Goal: Task Accomplishment & Management: Complete application form

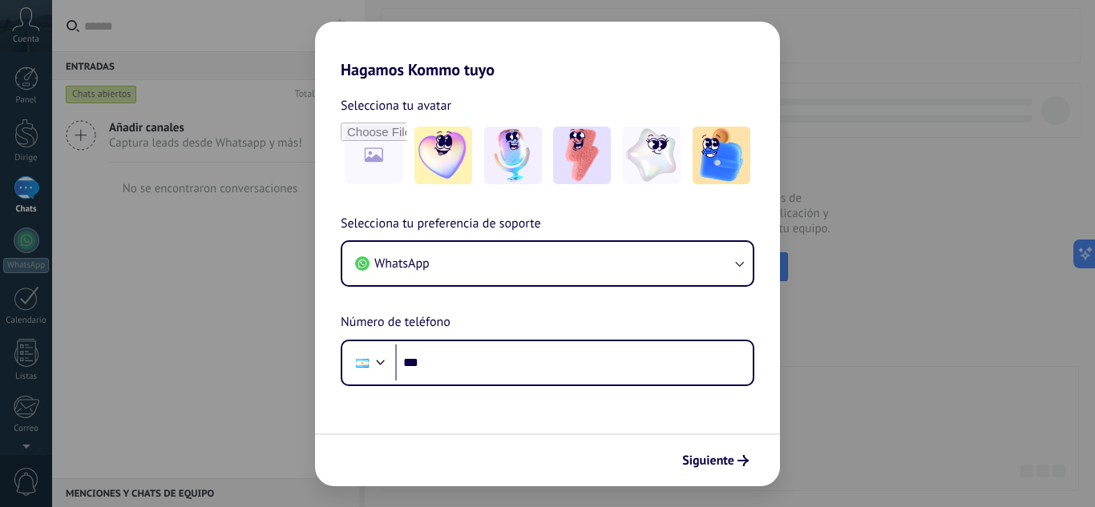
click at [867, 217] on div "Hagamos Kommo tuyo Selecciona tu avatar Selecciona tu preferencia de soporte Wh…" at bounding box center [547, 253] width 1095 height 507
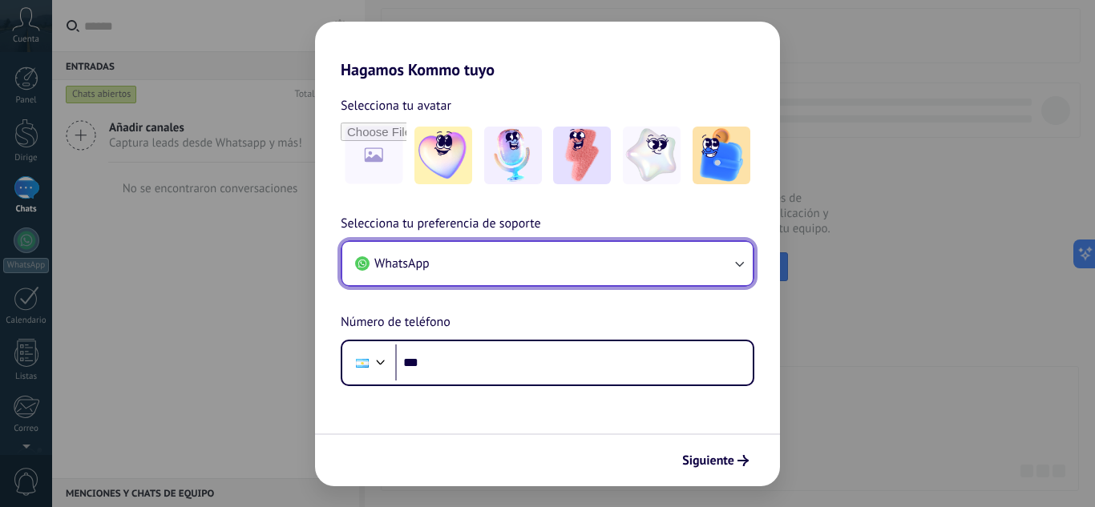
click at [604, 278] on button "WhatsApp" at bounding box center [547, 263] width 410 height 43
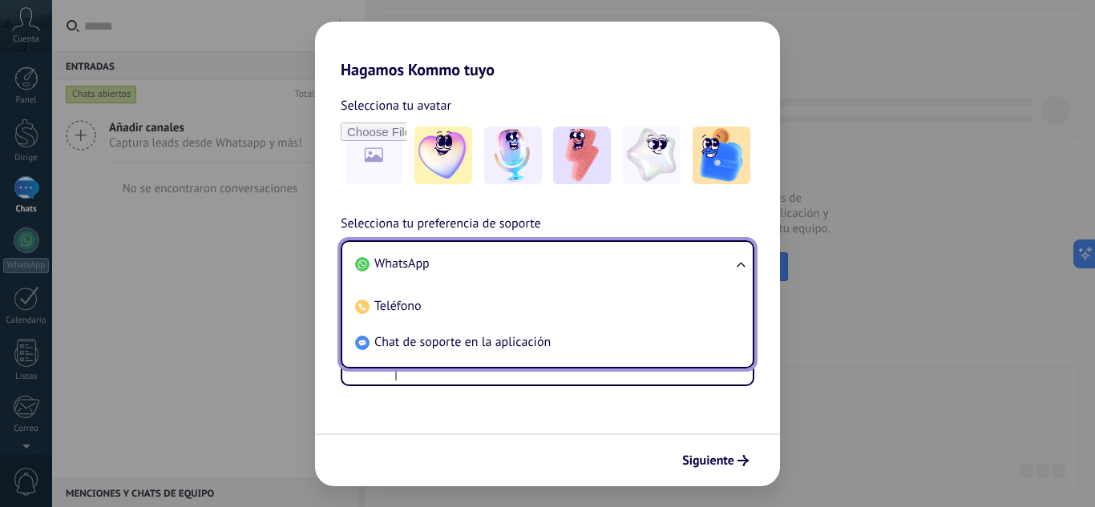
click at [541, 262] on li "WhatsApp" at bounding box center [544, 264] width 391 height 36
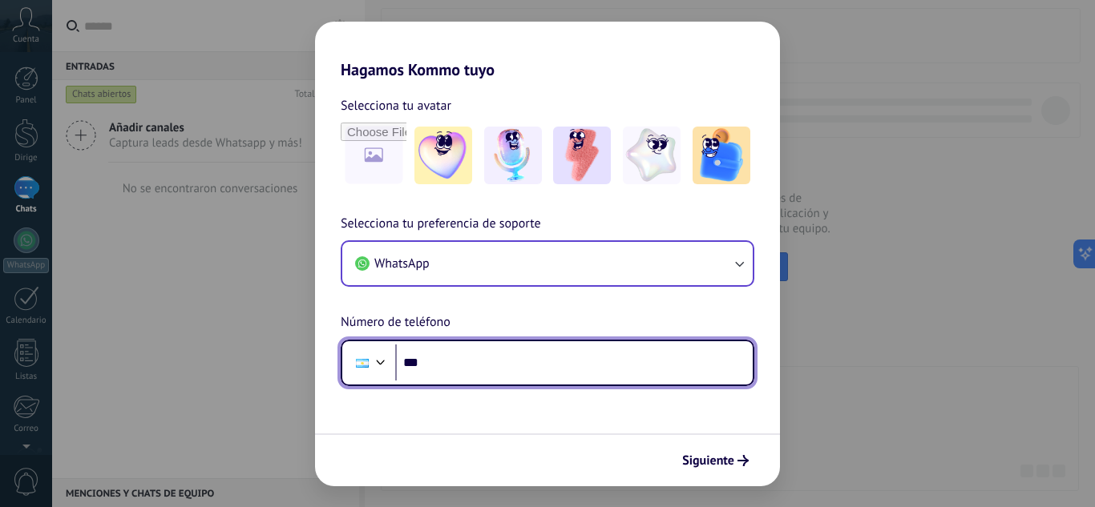
click at [522, 375] on input "***" at bounding box center [574, 363] width 358 height 37
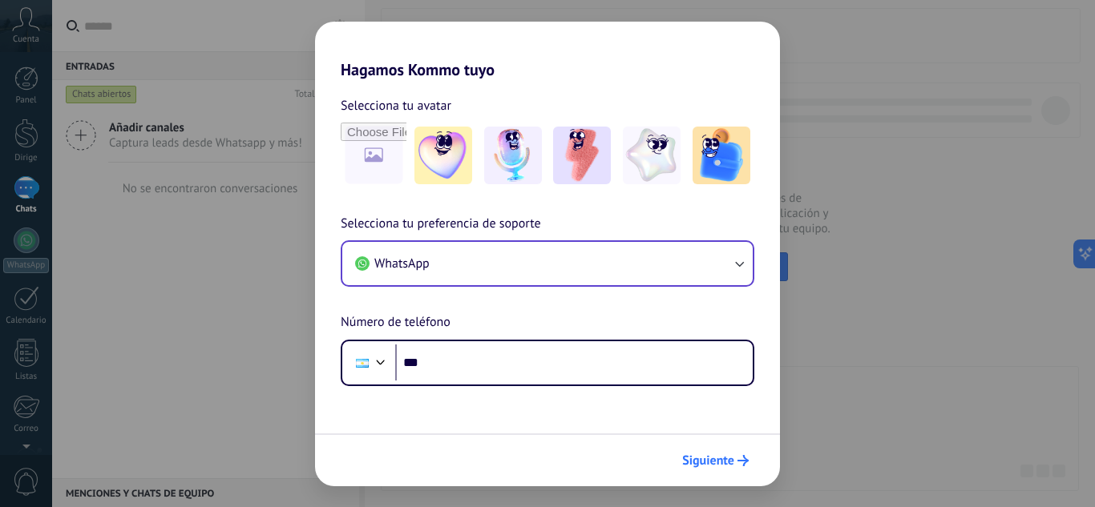
click at [712, 460] on font "Siguiente" at bounding box center [708, 461] width 52 height 16
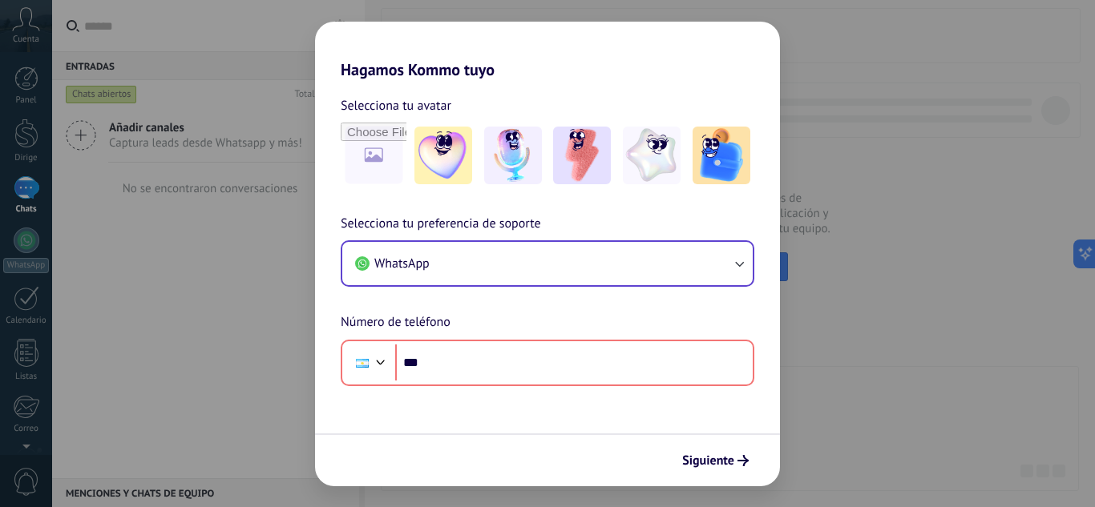
click at [825, 287] on div "Hagamos Kommo tuyo Selecciona tu avatar Selecciona tu preferencia de soporte Wh…" at bounding box center [547, 253] width 1095 height 507
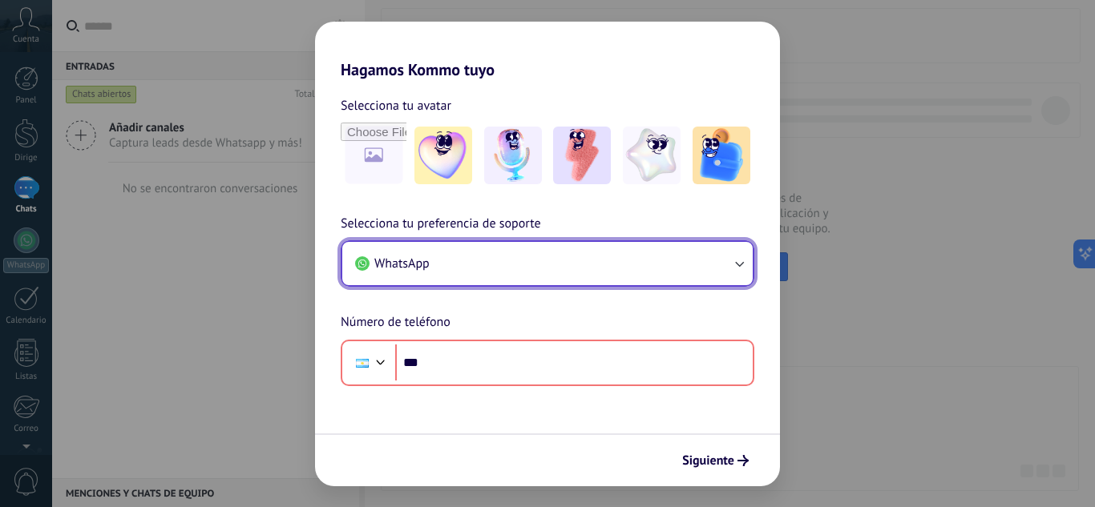
click at [506, 275] on button "WhatsApp" at bounding box center [547, 263] width 410 height 43
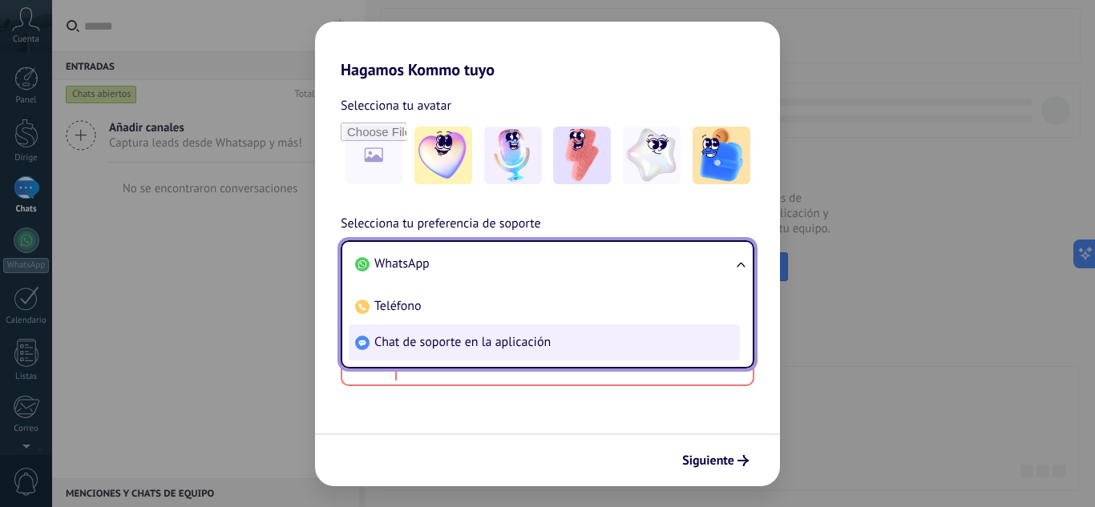
click at [488, 345] on font "Chat de soporte en la aplicación" at bounding box center [462, 342] width 176 height 16
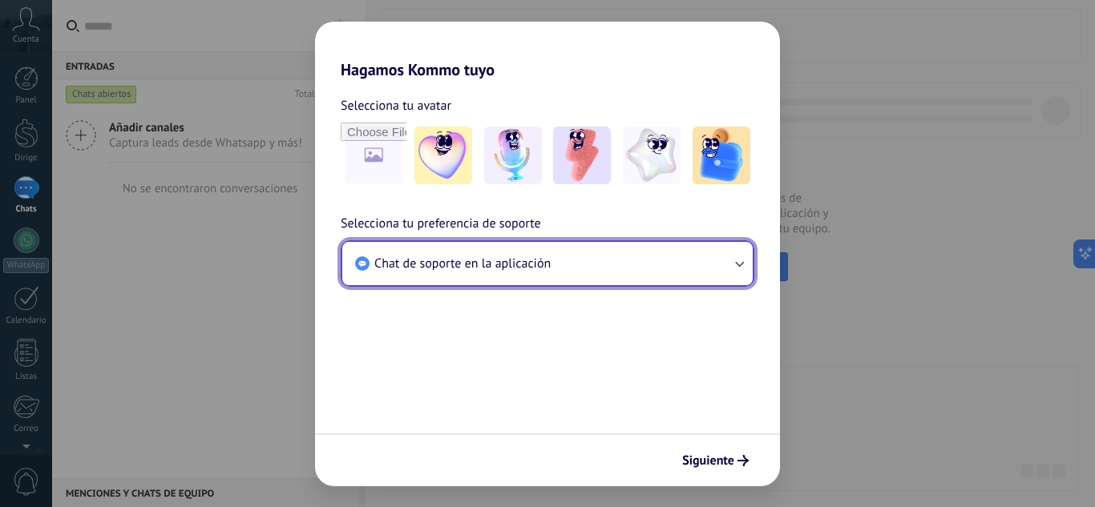
click at [548, 260] on font "Chat de soporte en la aplicación" at bounding box center [462, 264] width 176 height 16
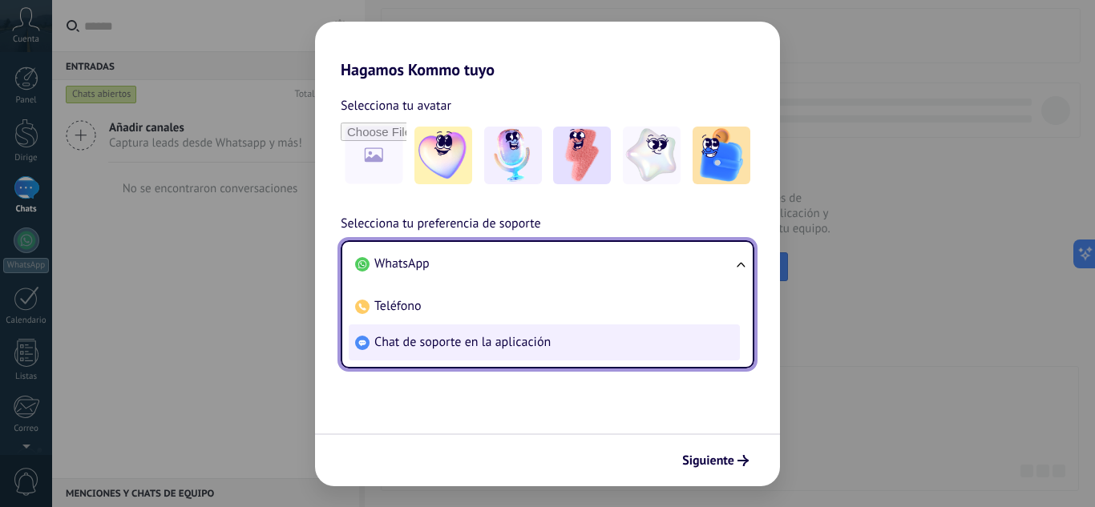
click at [532, 346] on font "Chat de soporte en la aplicación" at bounding box center [462, 342] width 176 height 16
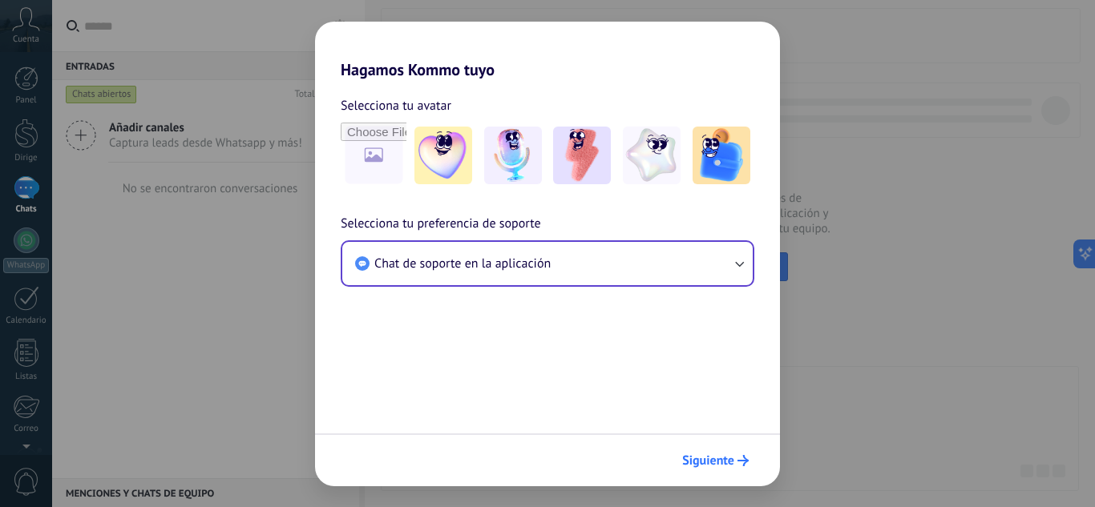
click at [721, 463] on font "Siguiente" at bounding box center [708, 461] width 52 height 16
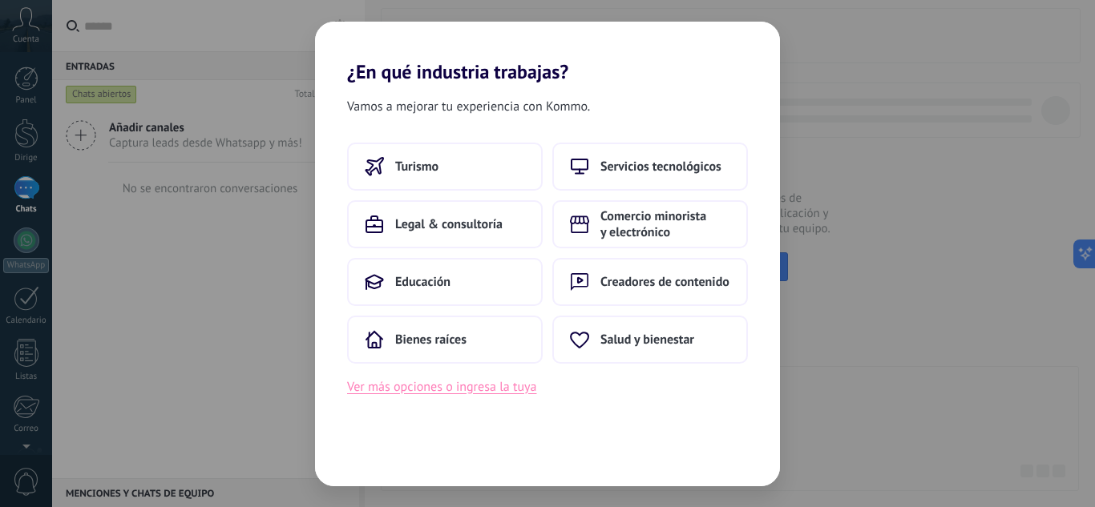
click at [482, 386] on font "Ver más opciones o ingresa la tuya" at bounding box center [441, 387] width 189 height 16
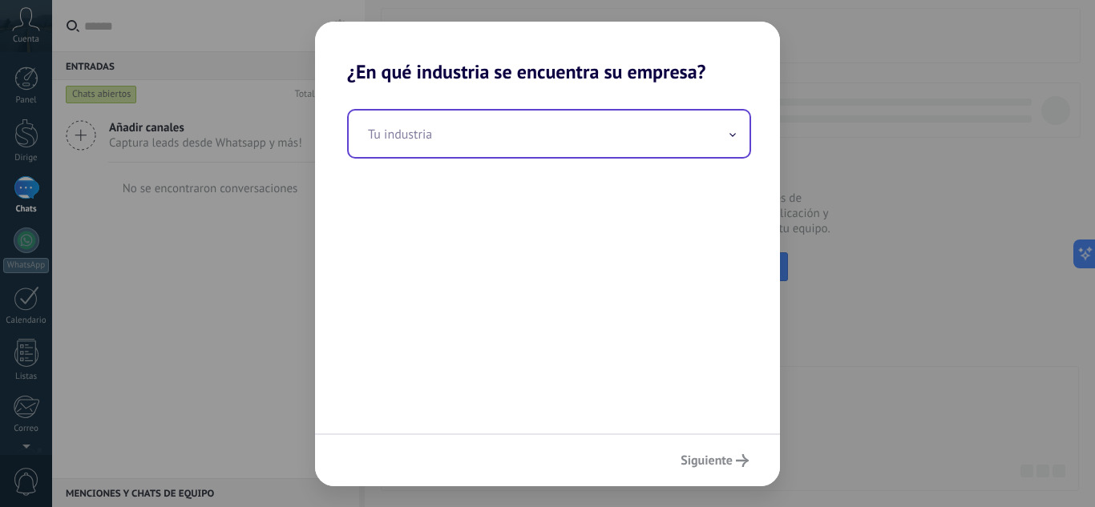
click at [585, 135] on input "text" at bounding box center [549, 134] width 401 height 46
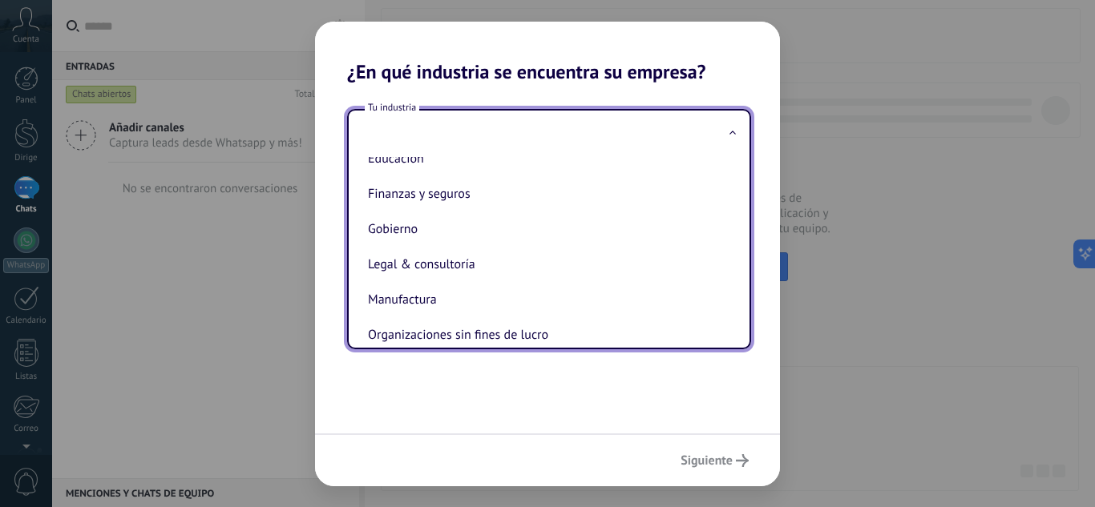
scroll to position [131, 0]
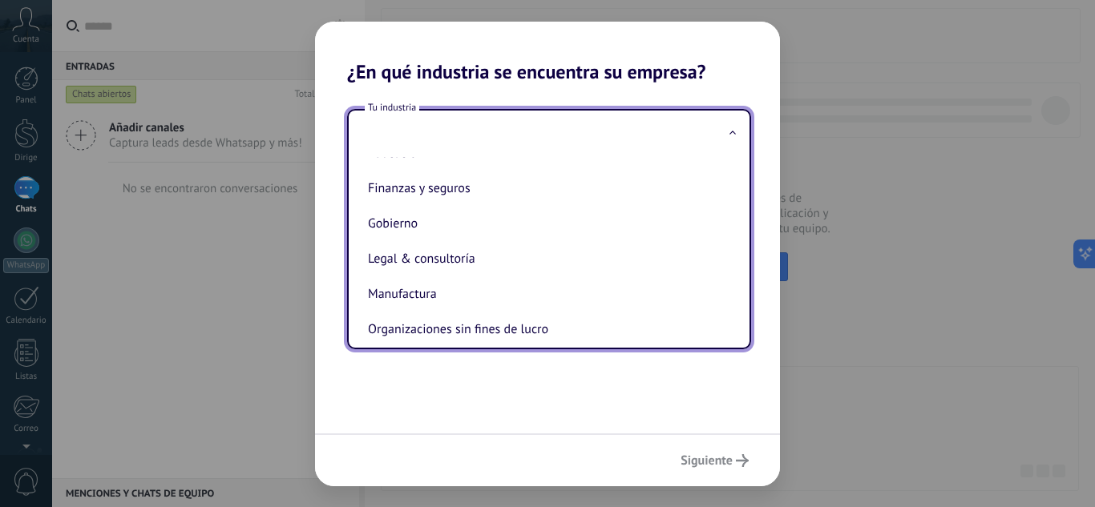
drag, startPoint x: 747, startPoint y: 231, endPoint x: 733, endPoint y: 228, distance: 14.8
click at [733, 228] on div "Automotriz Bienes raíces Creadores de contenido Educación Finanzas y seguros Go…" at bounding box center [549, 252] width 401 height 191
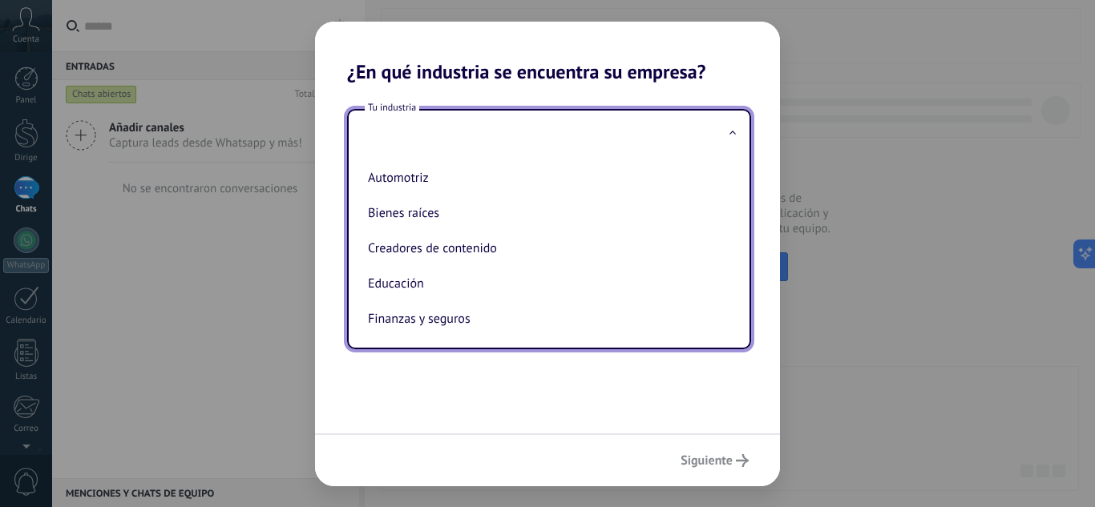
click at [737, 74] on h2 "¿En qué industria se encuentra su empresa?" at bounding box center [547, 53] width 465 height 62
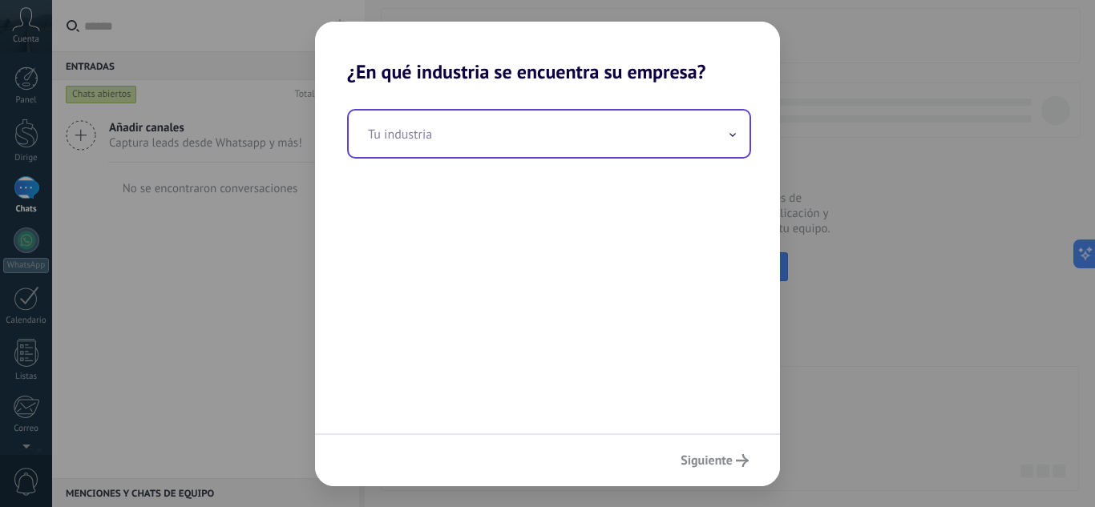
click at [637, 133] on input "text" at bounding box center [549, 134] width 401 height 46
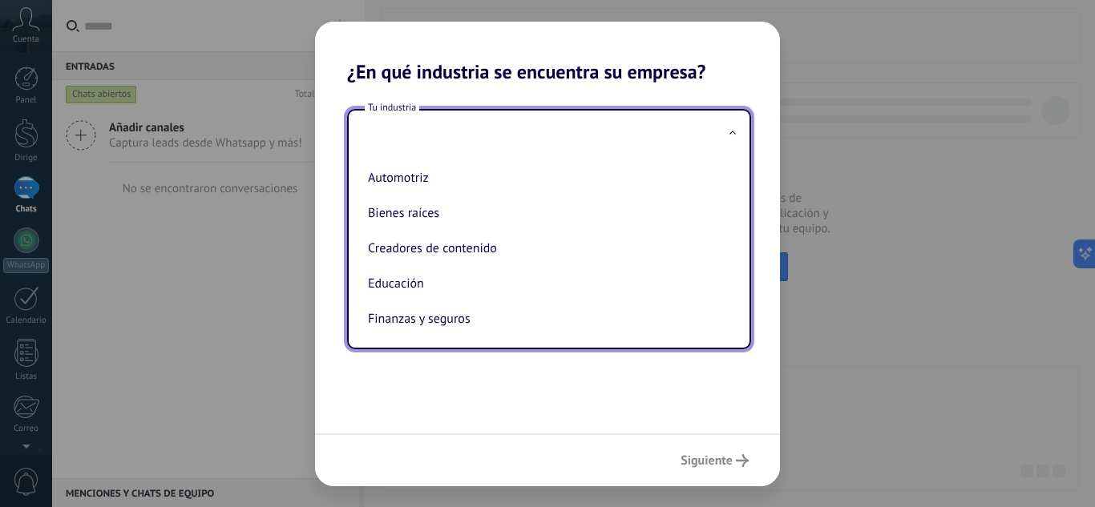
click at [516, 434] on div "Siguiente" at bounding box center [547, 460] width 465 height 53
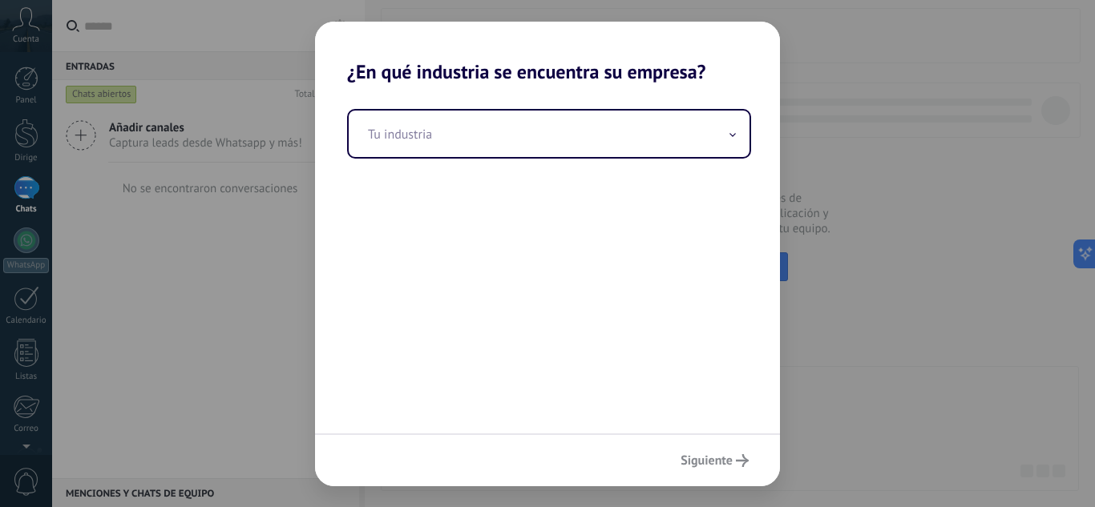
click at [721, 460] on div "Siguiente" at bounding box center [547, 460] width 465 height 53
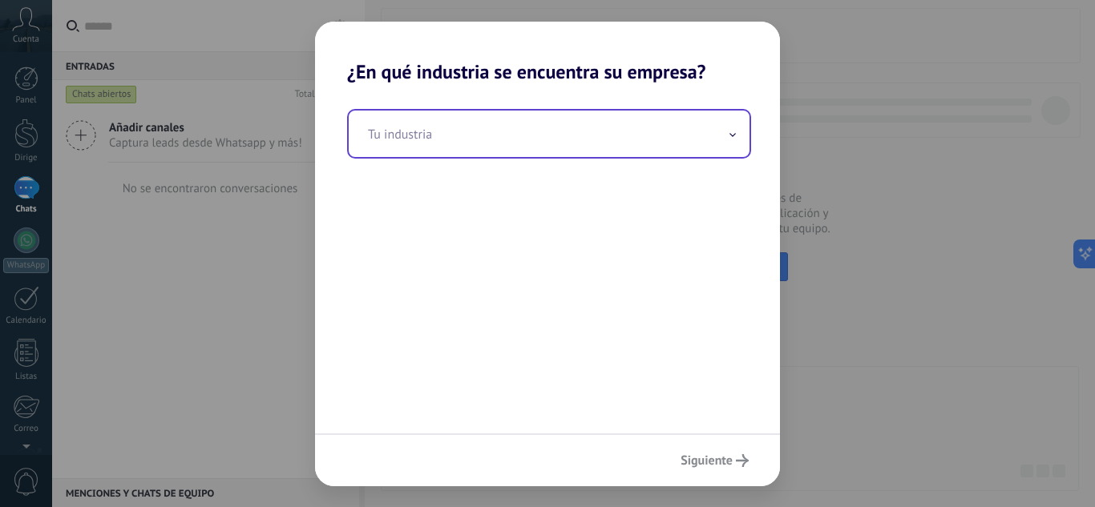
click at [731, 136] on icon at bounding box center [733, 135] width 6 height 4
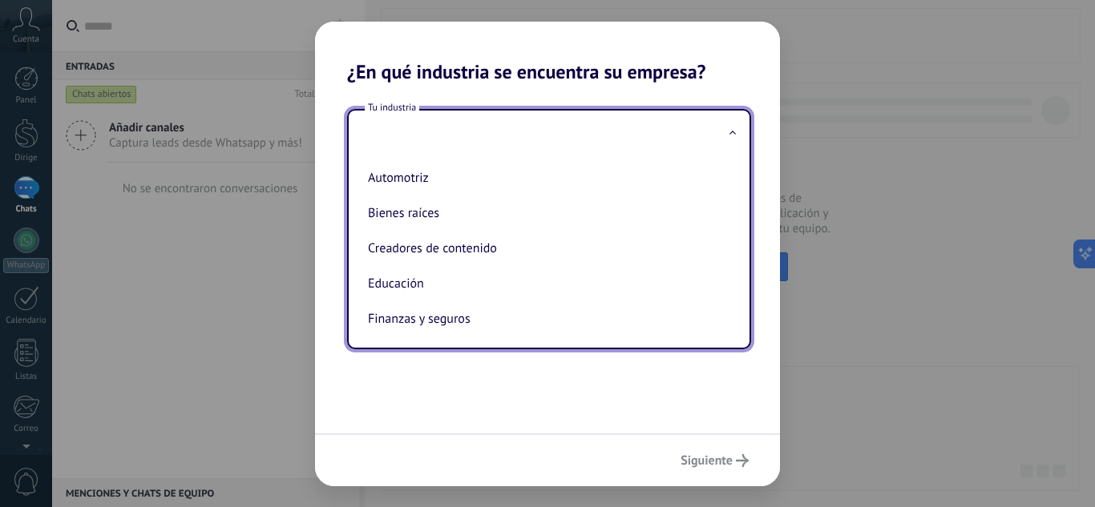
click at [494, 422] on div "Tu industria Automotriz Bienes raíces Creadores de contenido Educación Finanzas…" at bounding box center [547, 258] width 465 height 350
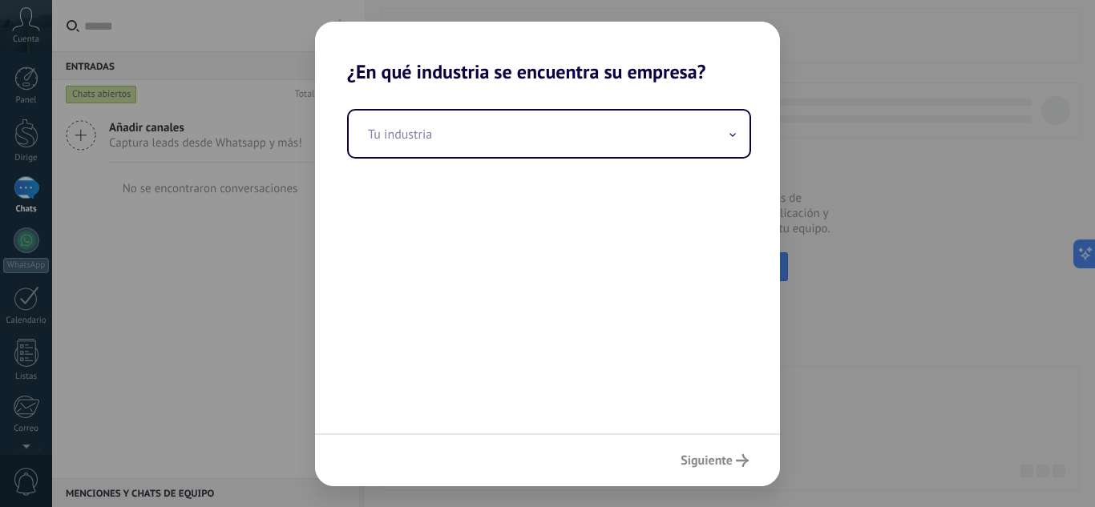
click at [249, 360] on div "¿En qué industria se encuentra su empresa? Tu industria Siguiente" at bounding box center [547, 253] width 1095 height 507
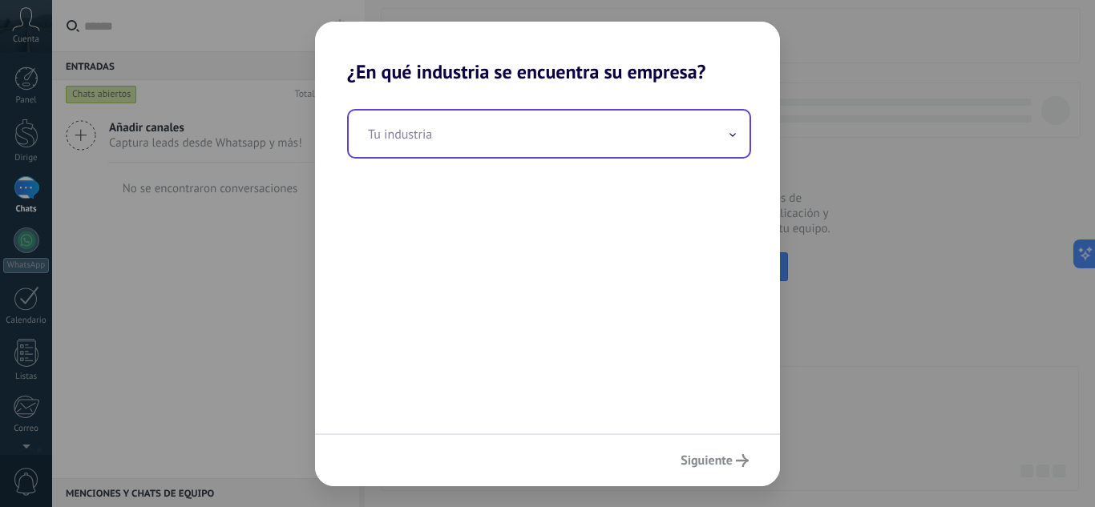
click at [654, 142] on input "text" at bounding box center [549, 134] width 401 height 46
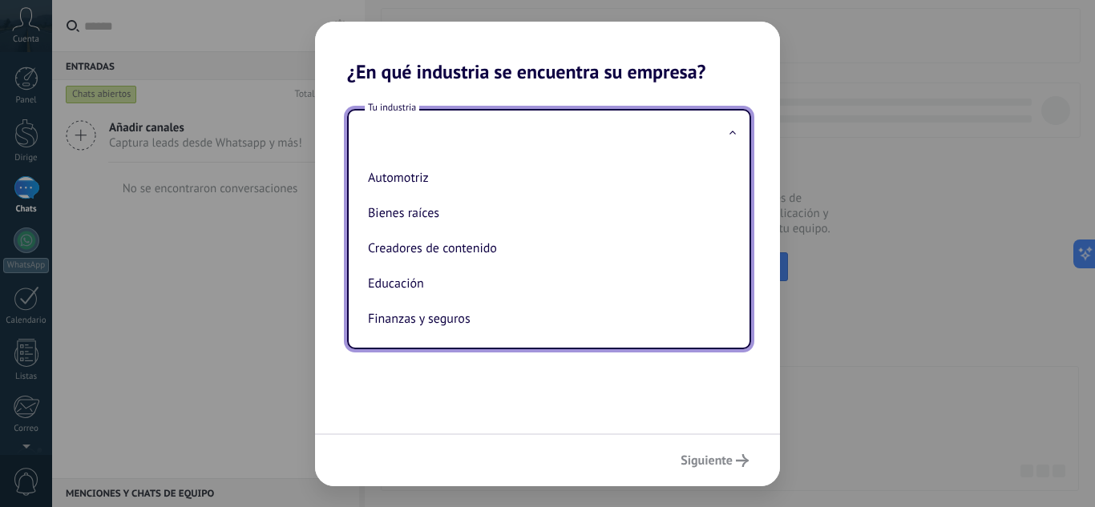
click at [507, 124] on input "text" at bounding box center [549, 134] width 401 height 46
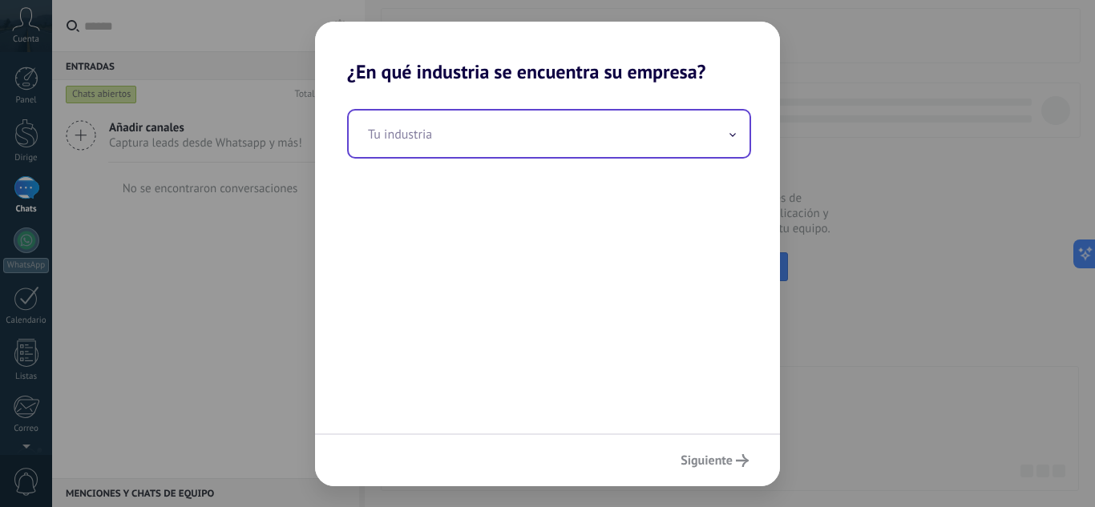
click at [507, 123] on input "text" at bounding box center [549, 134] width 401 height 46
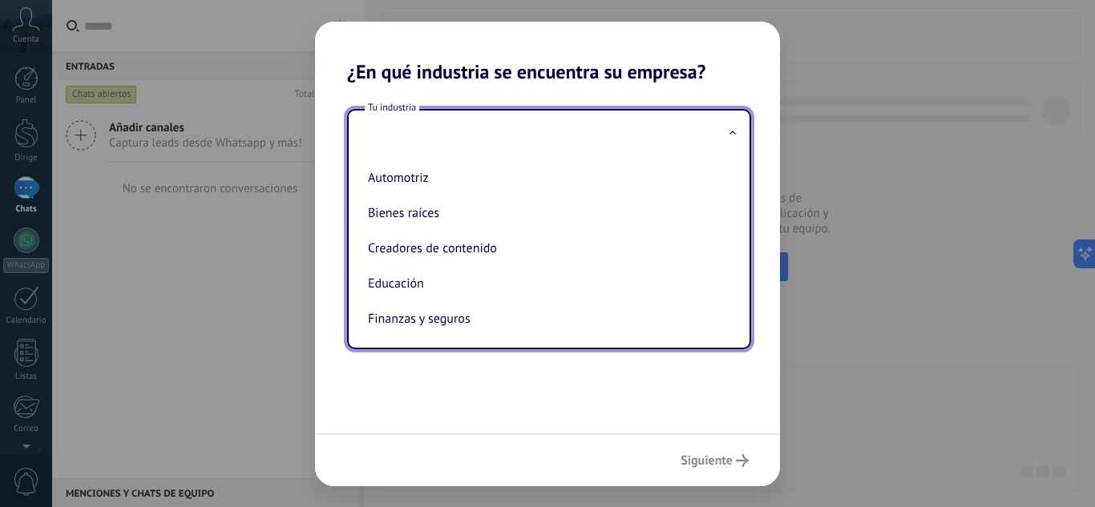
click at [507, 123] on input "text" at bounding box center [549, 134] width 401 height 46
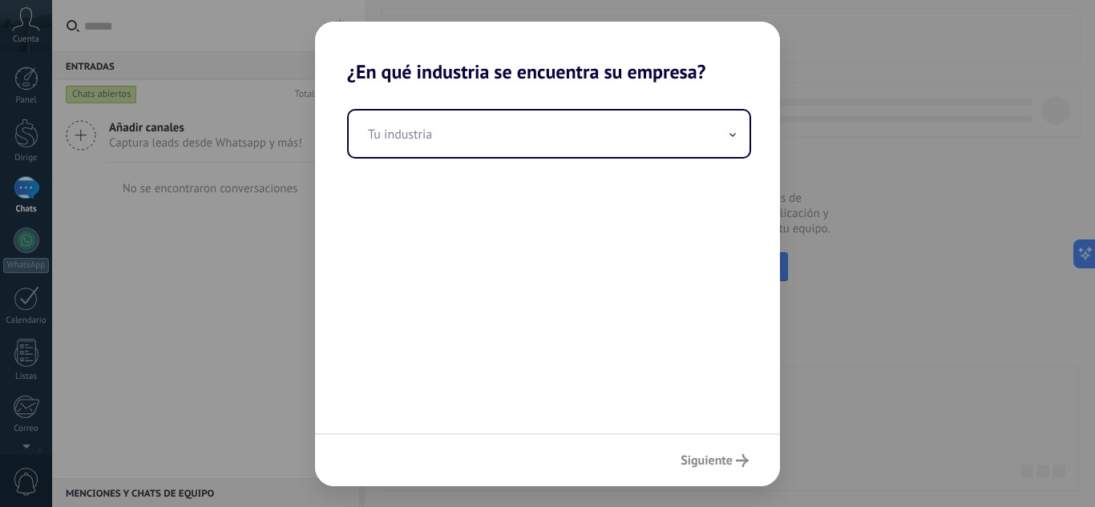
click at [393, 71] on font "¿En qué industria se encuentra su empresa?" at bounding box center [526, 71] width 359 height 25
click at [402, 228] on div "Tu industria" at bounding box center [547, 258] width 465 height 350
